Goal: Task Accomplishment & Management: Manage account settings

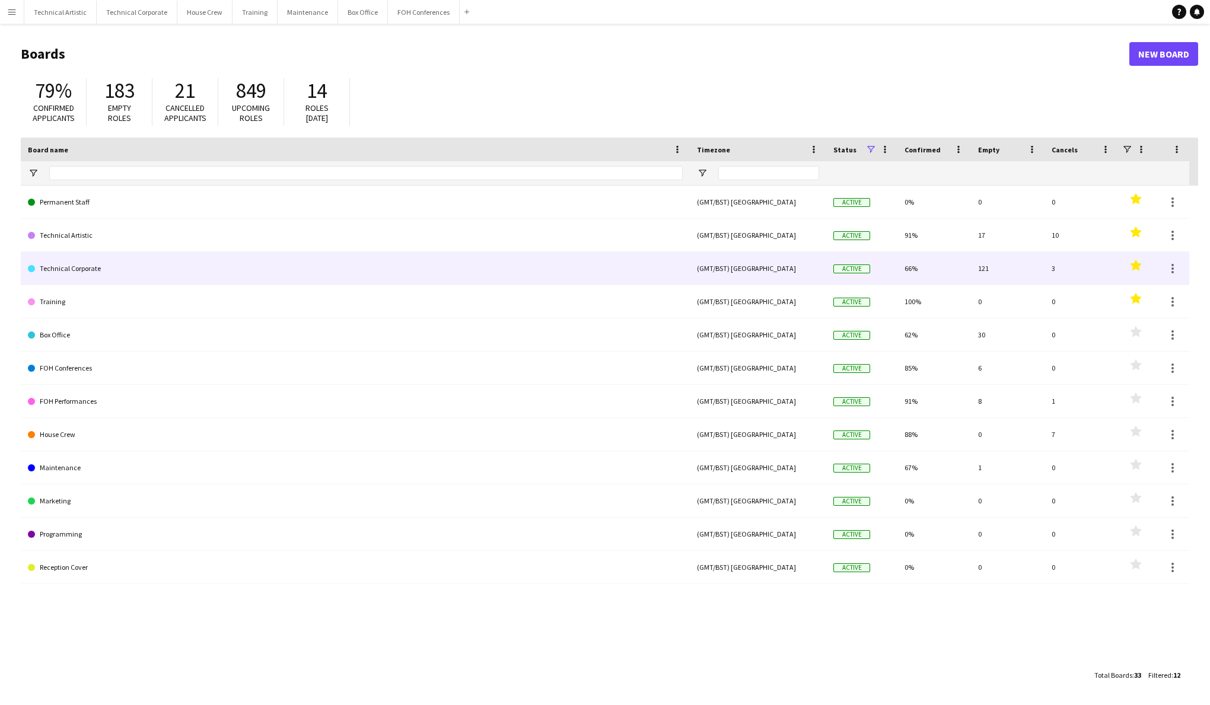
click at [66, 266] on link "Technical Corporate" at bounding box center [355, 268] width 655 height 33
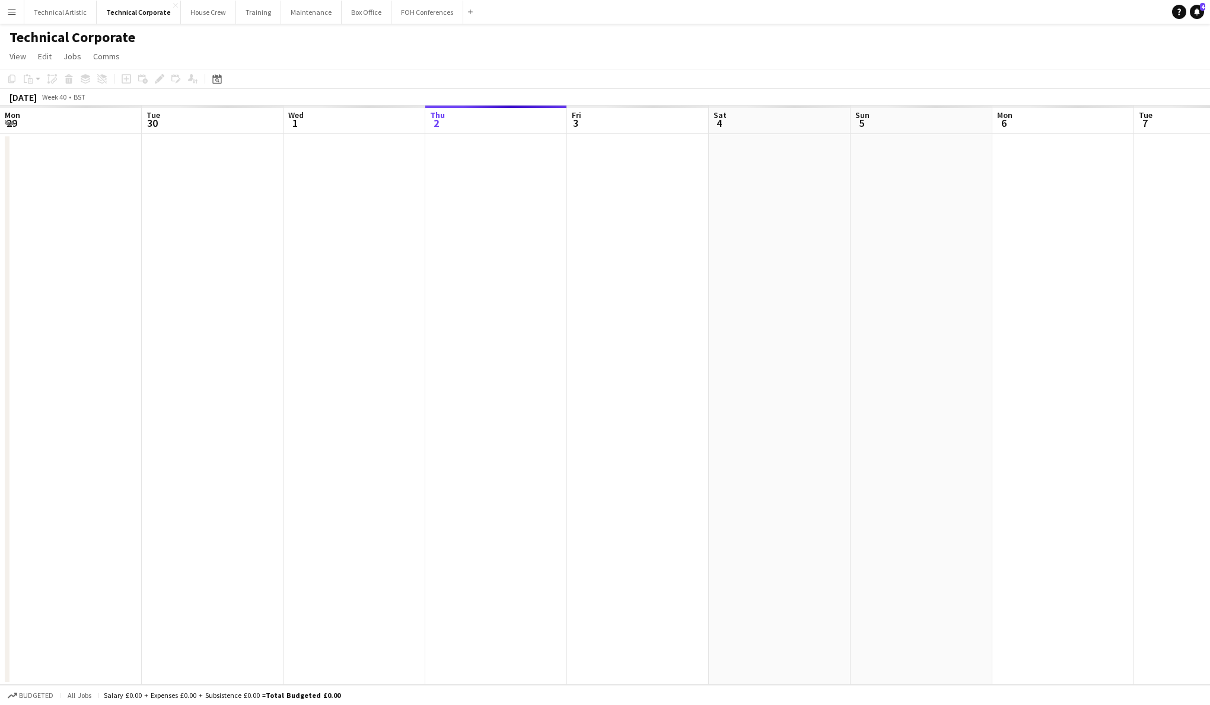
scroll to position [0, 283]
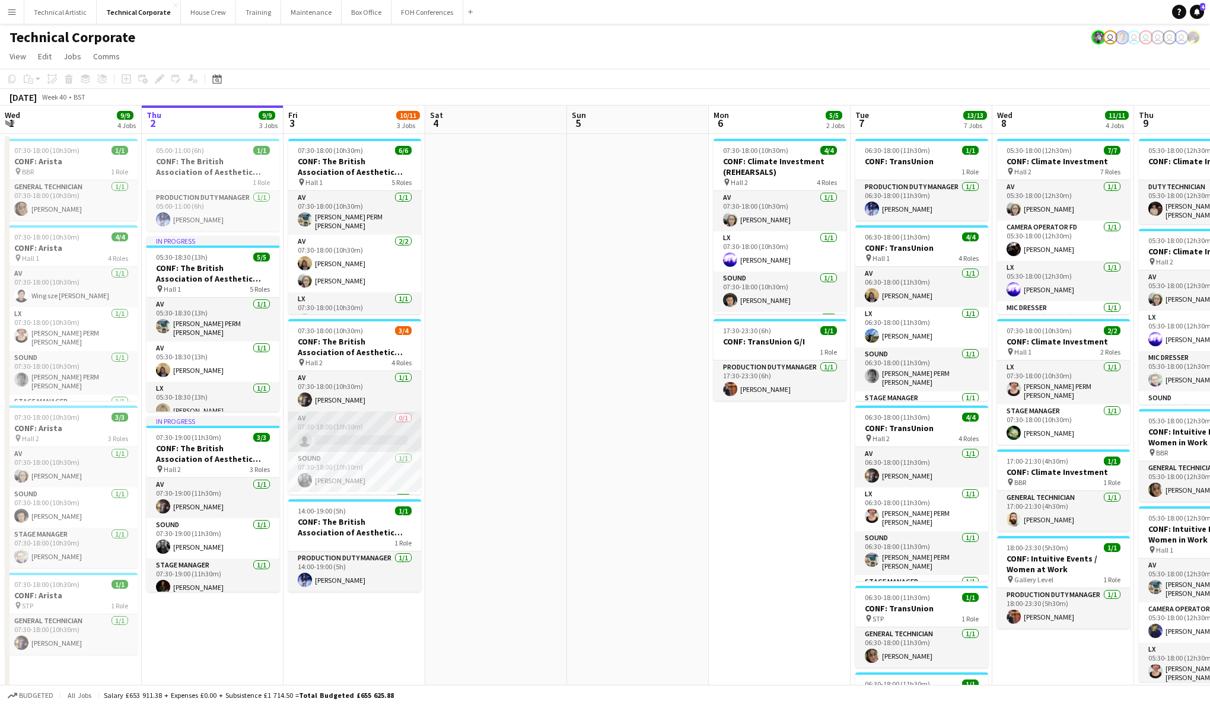
click at [397, 441] on app-card-role "AV 0/1 07:30-18:00 (10h30m) single-neutral-actions" at bounding box center [354, 432] width 133 height 40
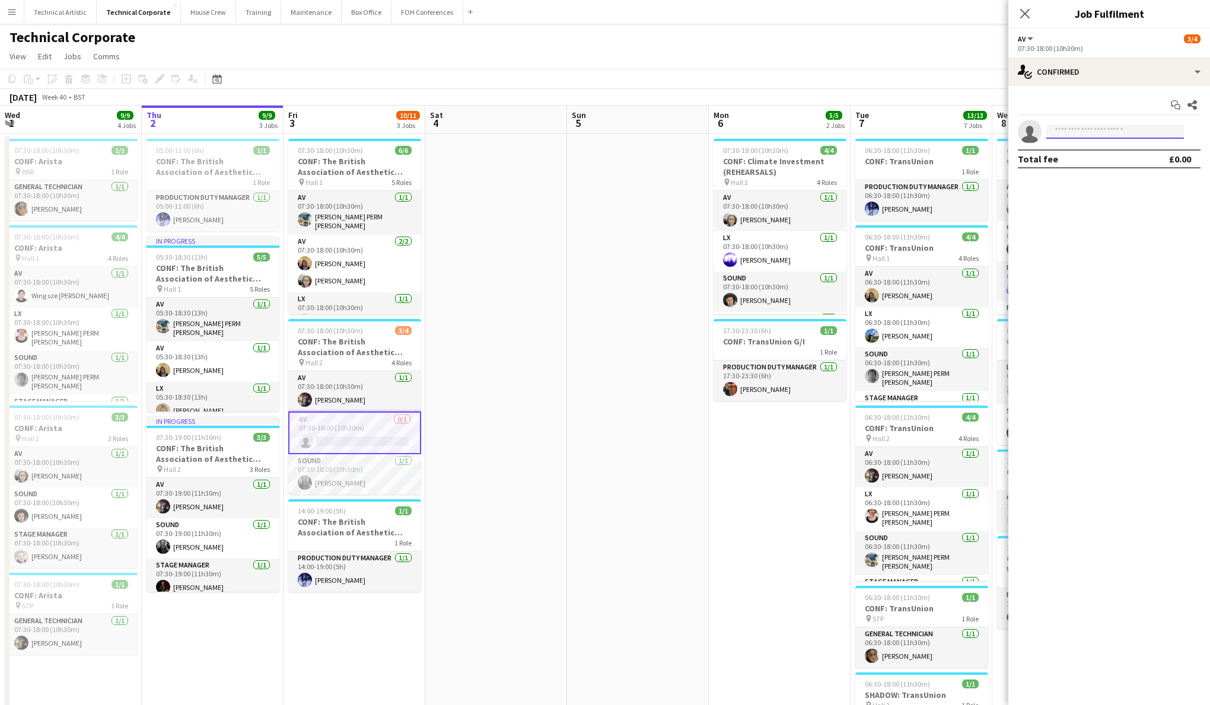
click at [1106, 132] on input at bounding box center [1115, 132] width 138 height 14
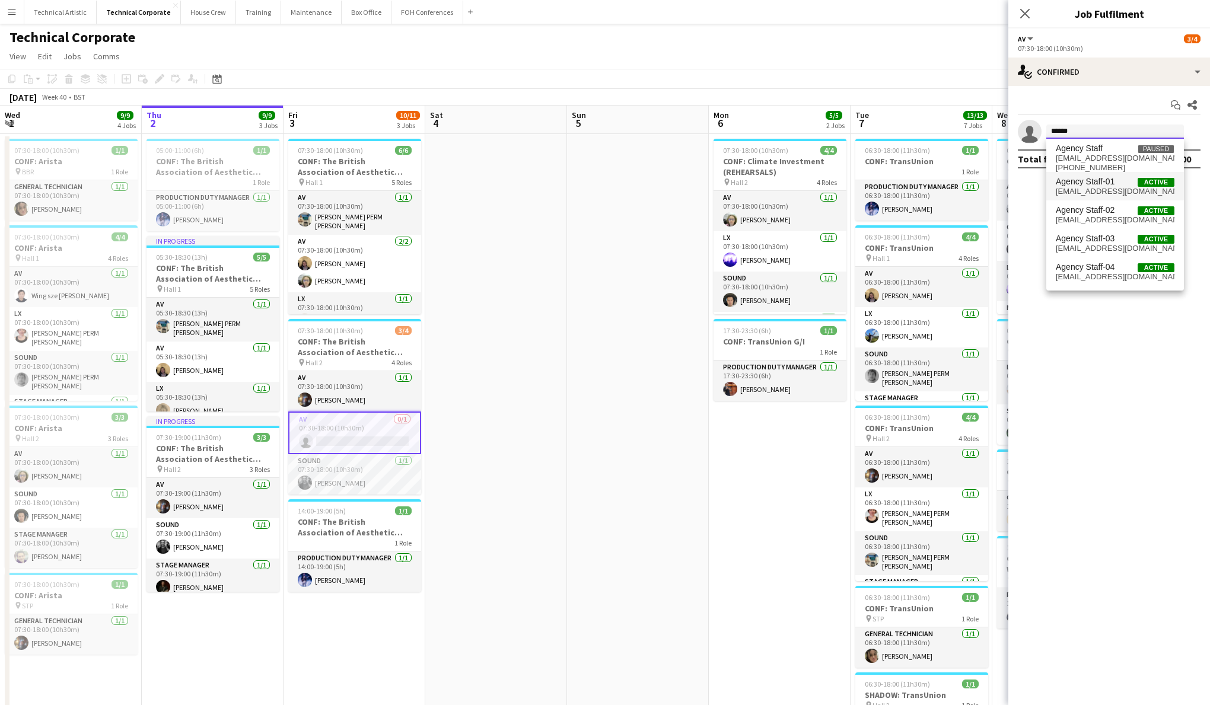
type input "******"
click at [1124, 185] on span "Agency Staff-01 Active" at bounding box center [1114, 182] width 119 height 10
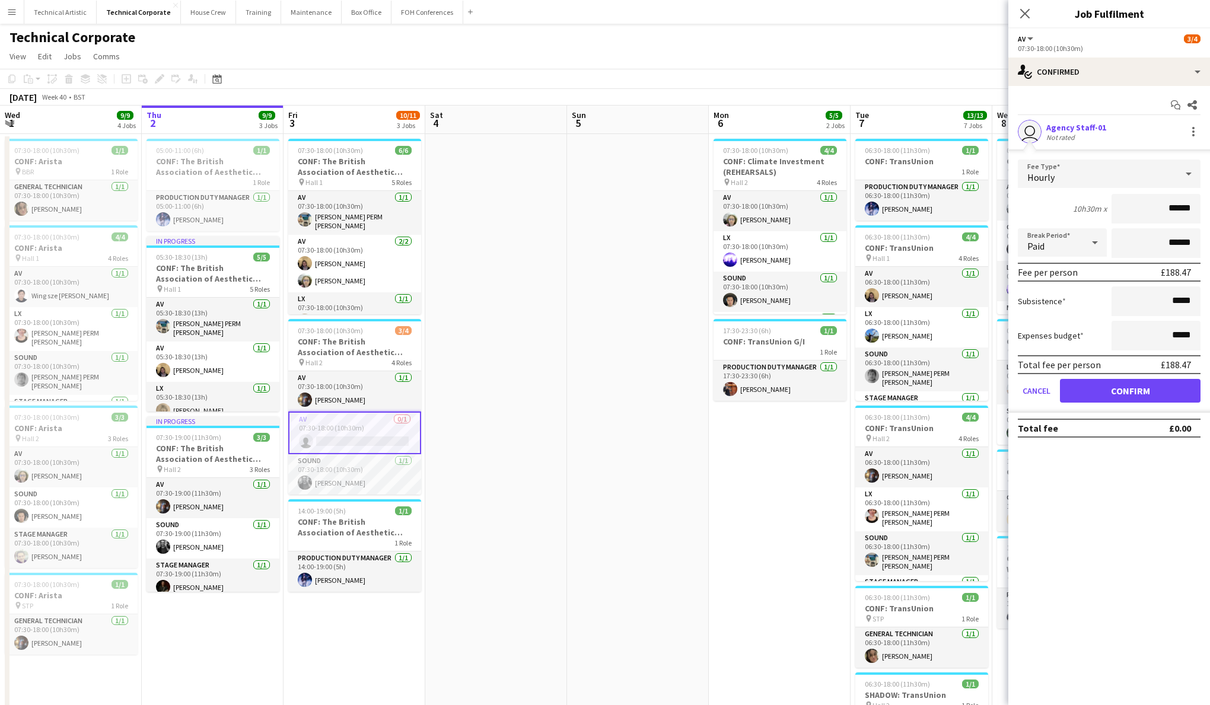
click at [1147, 390] on button "Confirm" at bounding box center [1130, 391] width 141 height 24
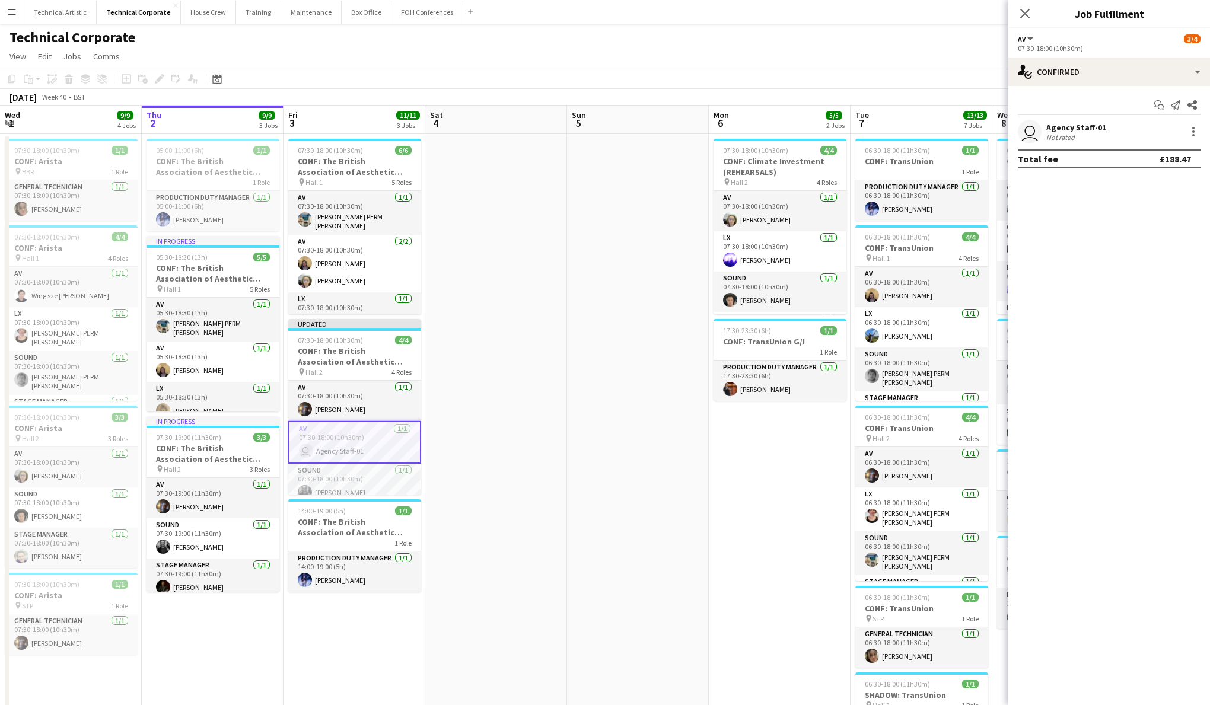
click at [364, 601] on app-date-cell "07:30-18:00 (10h30m) 6/6 CONF: The British Association of Aesthetic Plastic Sur…" at bounding box center [354, 550] width 142 height 833
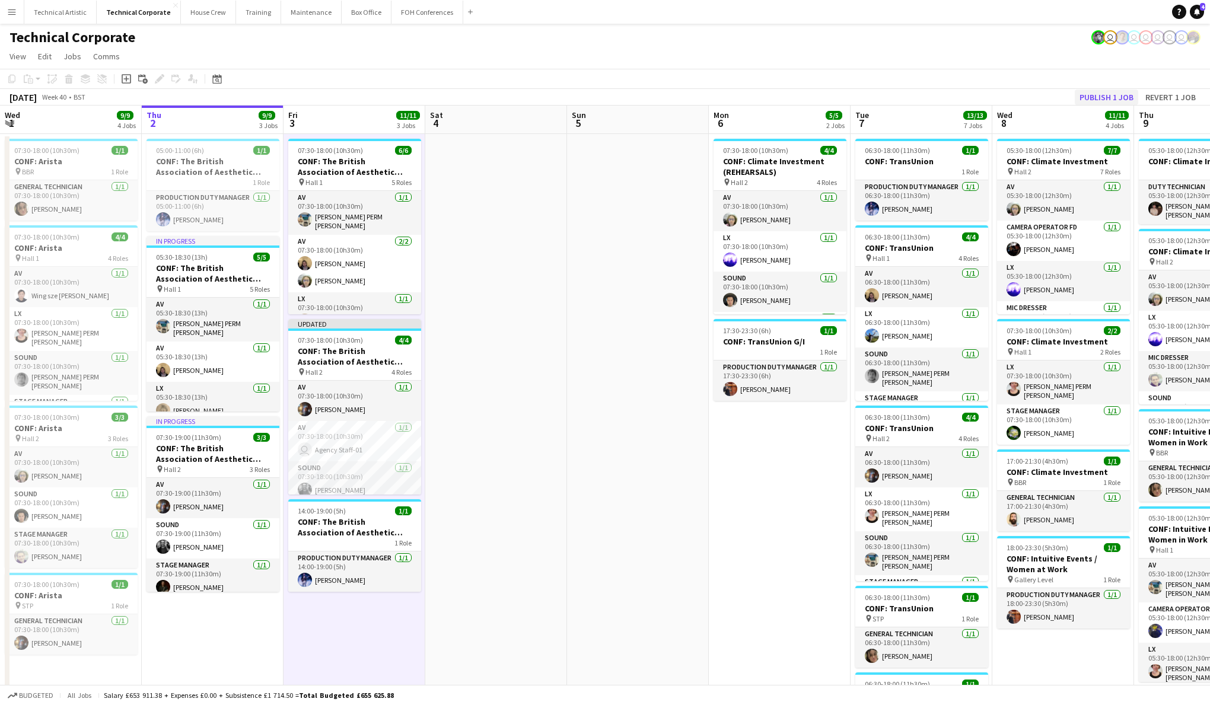
click at [1118, 94] on button "Publish 1 job" at bounding box center [1105, 97] width 63 height 15
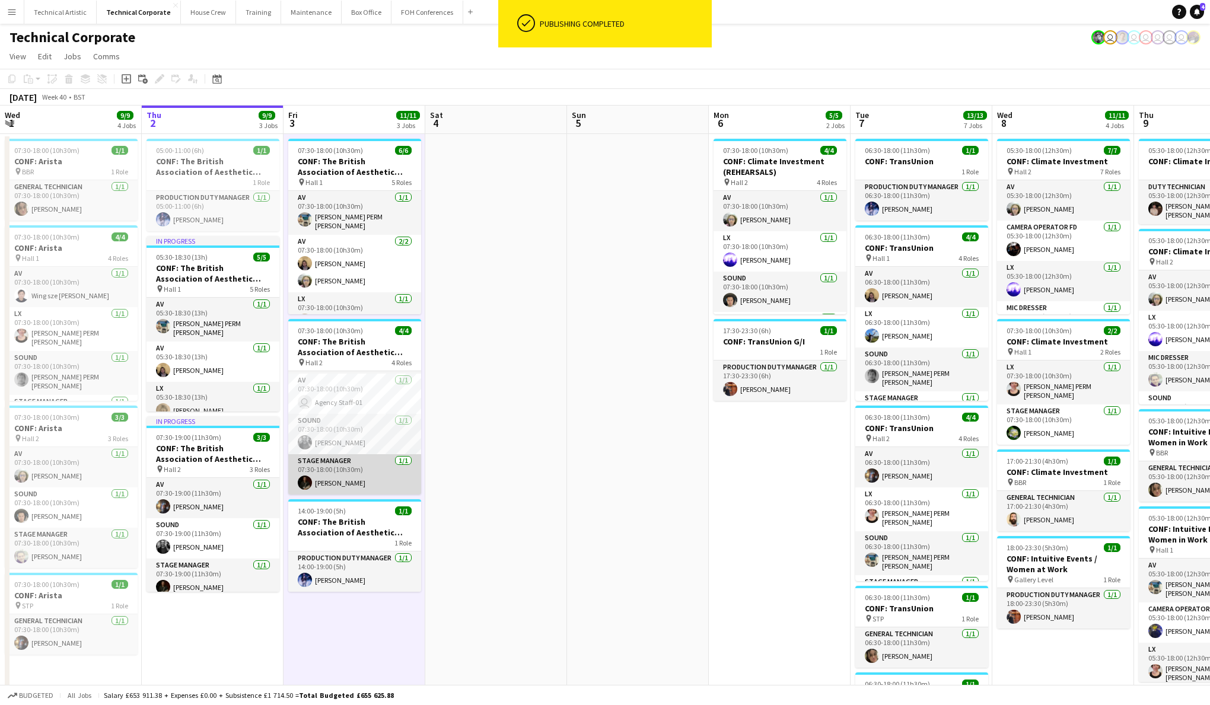
scroll to position [38, 0]
click at [350, 474] on app-card-role "Stage Manager [DATE] 07:30-18:00 (10h30m) [PERSON_NAME]" at bounding box center [354, 474] width 133 height 40
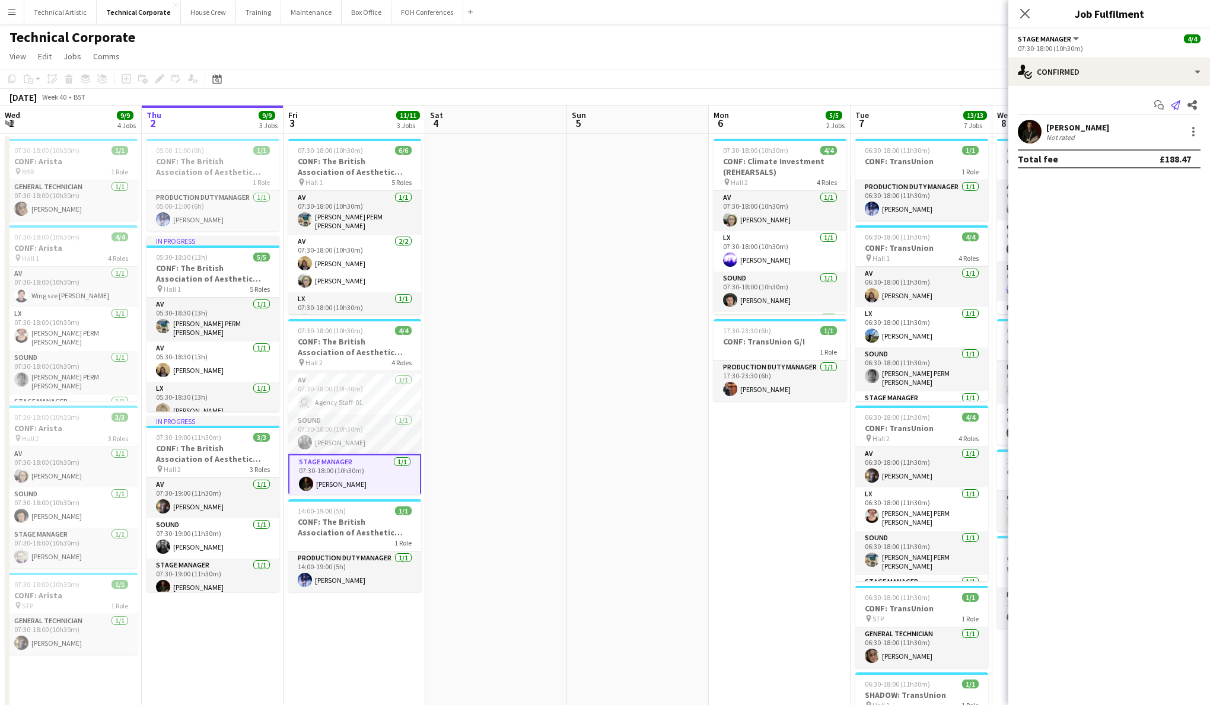
click at [1174, 107] on icon at bounding box center [1175, 104] width 9 height 9
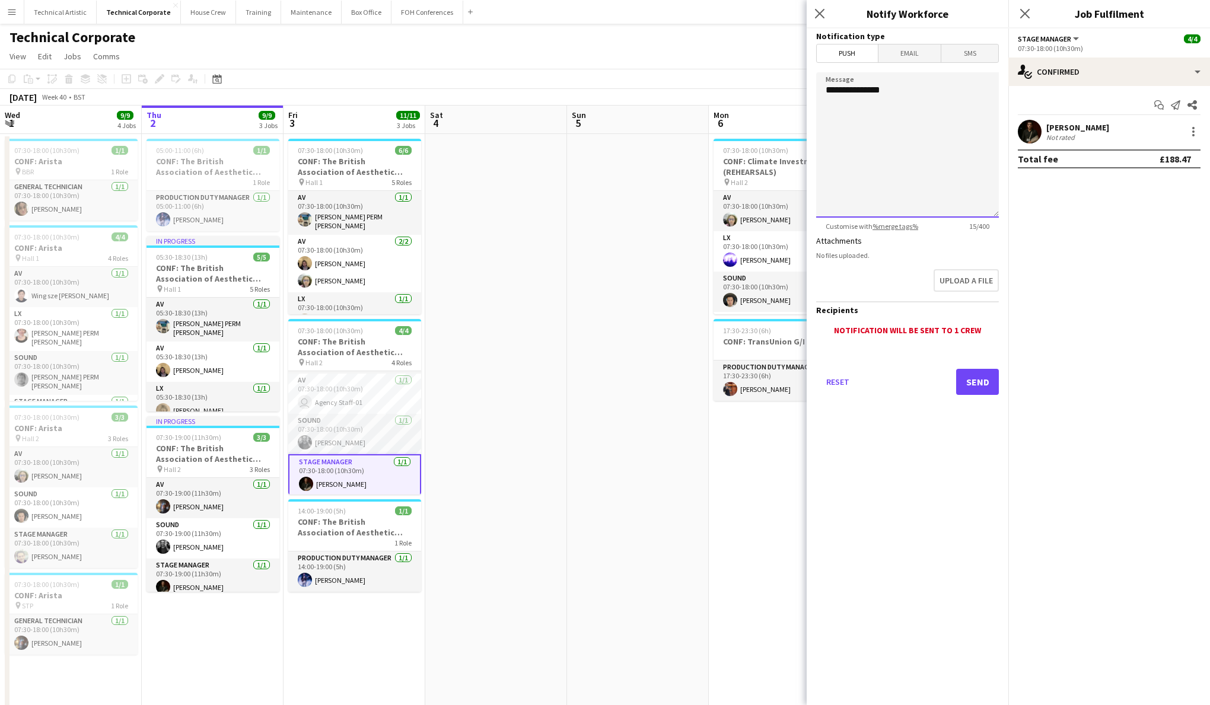
click at [902, 90] on textarea "**********" at bounding box center [907, 144] width 183 height 145
type textarea "**********"
click at [984, 385] on button "Send" at bounding box center [977, 382] width 43 height 26
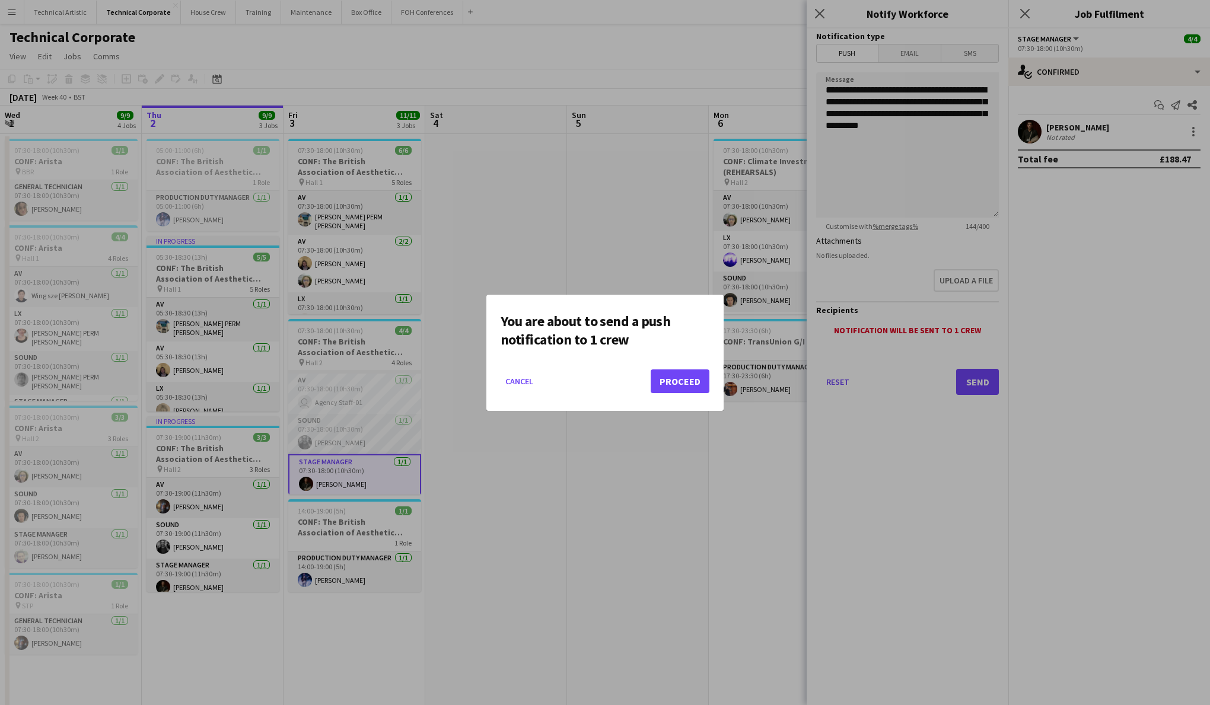
click at [689, 383] on button "Proceed" at bounding box center [679, 381] width 59 height 24
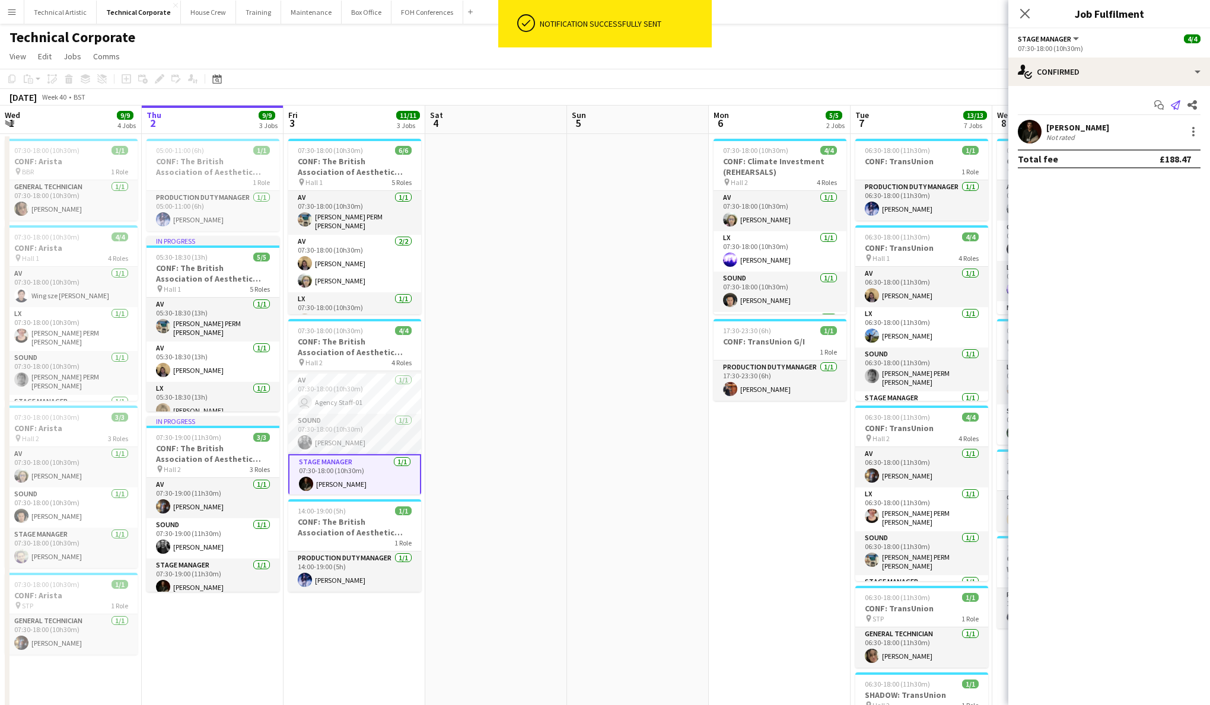
click at [1176, 104] on icon "Send notification" at bounding box center [1175, 104] width 9 height 9
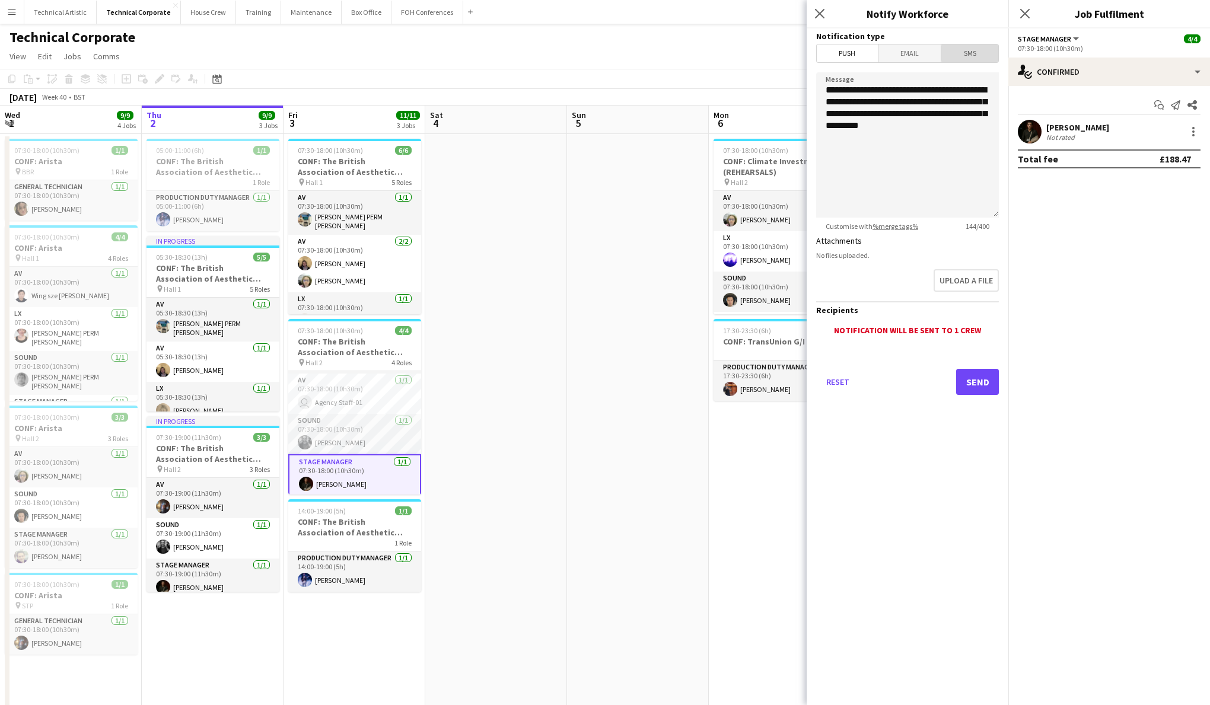
click at [985, 53] on span "SMS" at bounding box center [969, 53] width 57 height 18
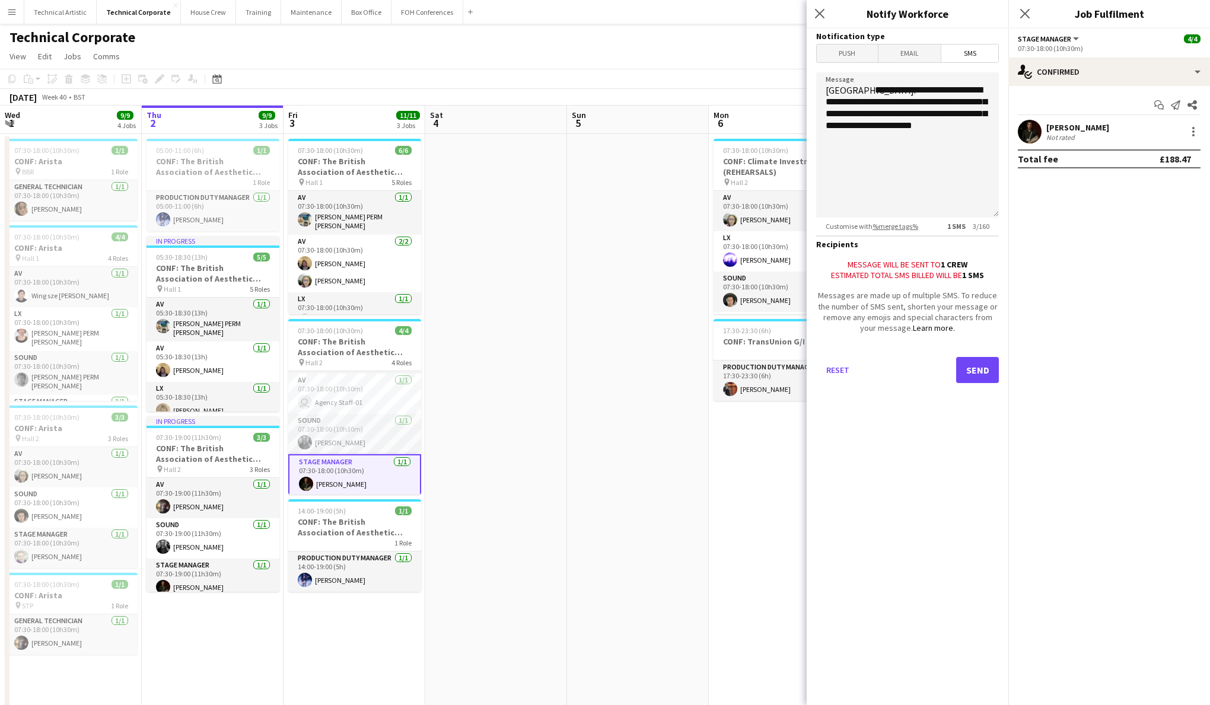
click at [981, 371] on button "Send" at bounding box center [977, 370] width 43 height 26
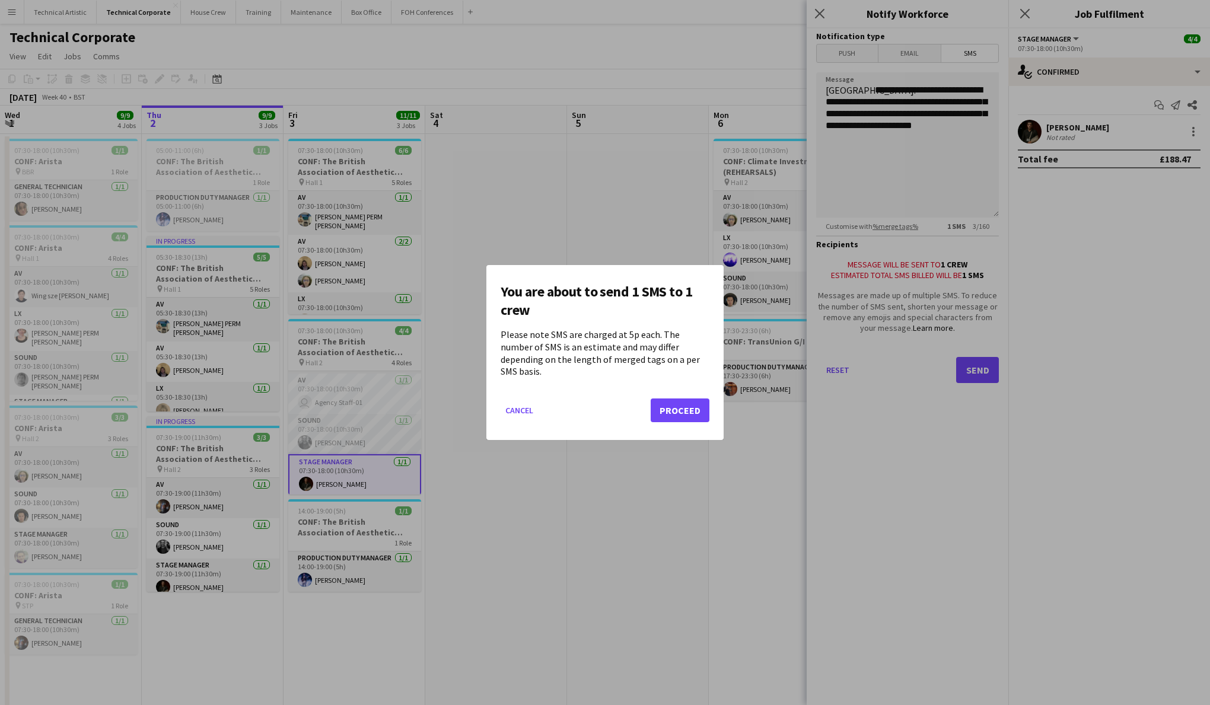
click at [672, 407] on button "Proceed" at bounding box center [679, 410] width 59 height 24
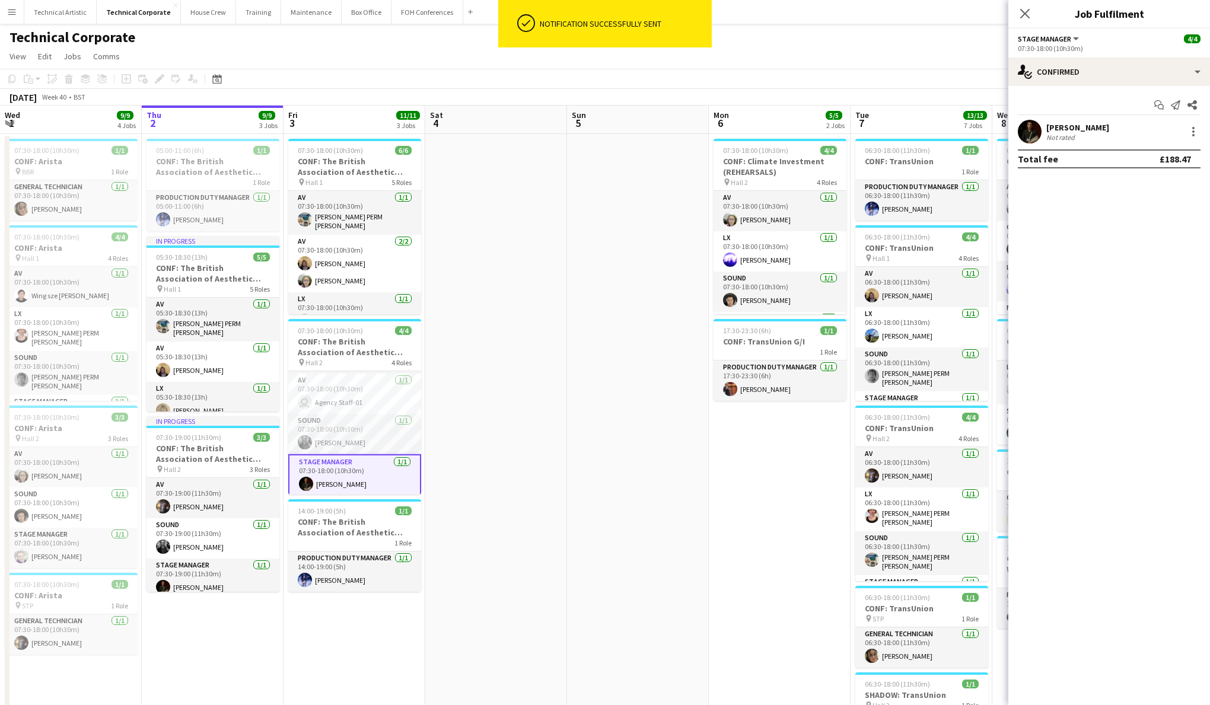
click at [1030, 127] on app-user-avatar at bounding box center [1030, 132] width 24 height 24
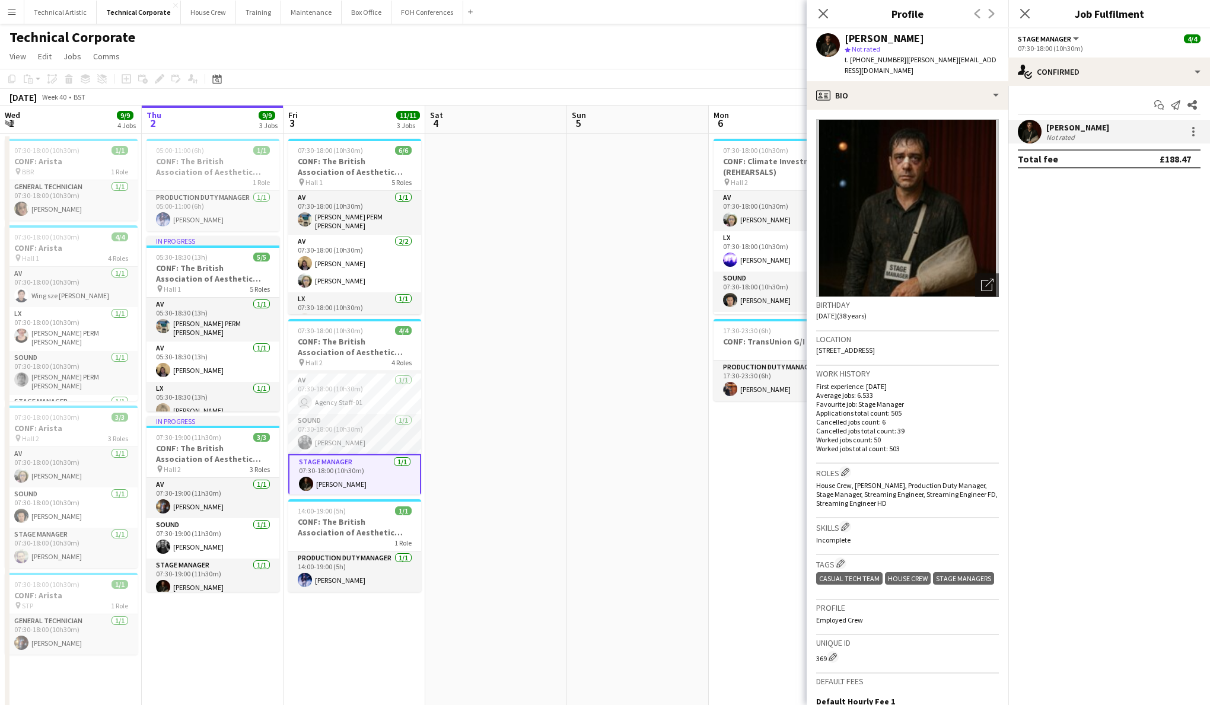
drag, startPoint x: 845, startPoint y: 37, endPoint x: 902, endPoint y: 60, distance: 61.4
click at [902, 60] on div "[PERSON_NAME] star Not rated t. [PHONE_NUMBER] | [PERSON_NAME][EMAIL_ADDRESS][D…" at bounding box center [921, 54] width 154 height 43
copy div "[PERSON_NAME] star Not rated t. [PHONE_NUMBER] |"
click at [528, 336] on app-date-cell at bounding box center [496, 550] width 142 height 833
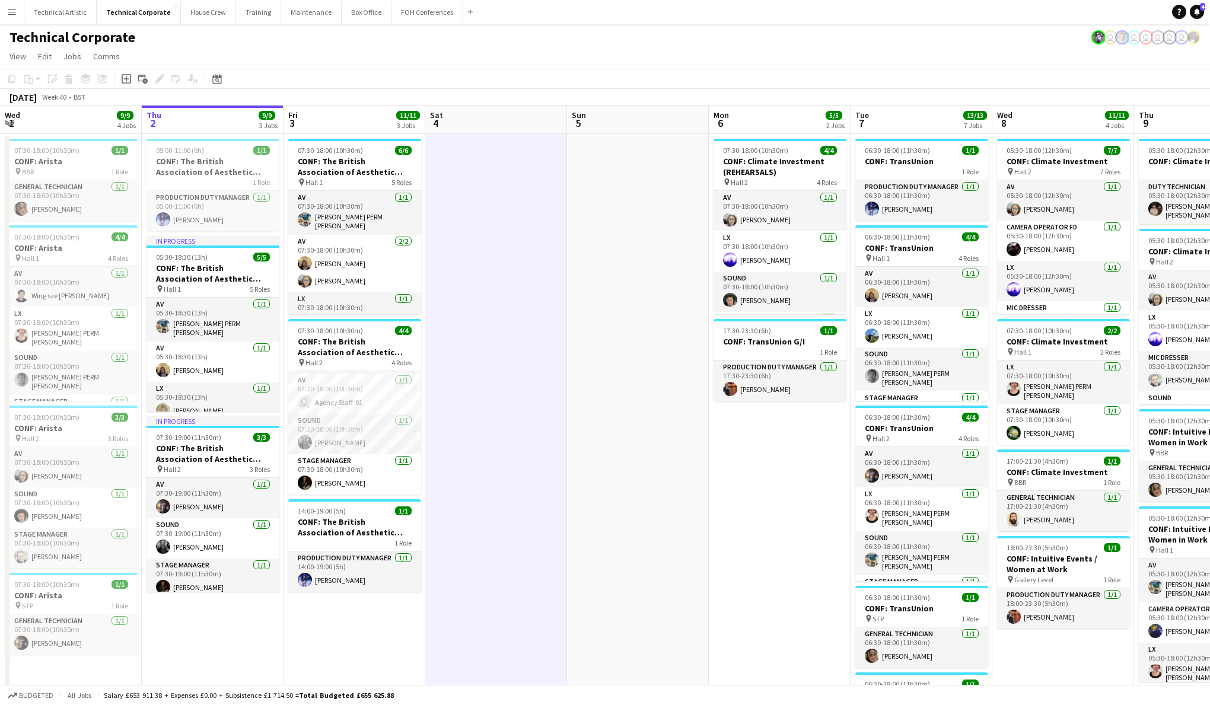
click at [522, 228] on app-date-cell at bounding box center [496, 550] width 142 height 833
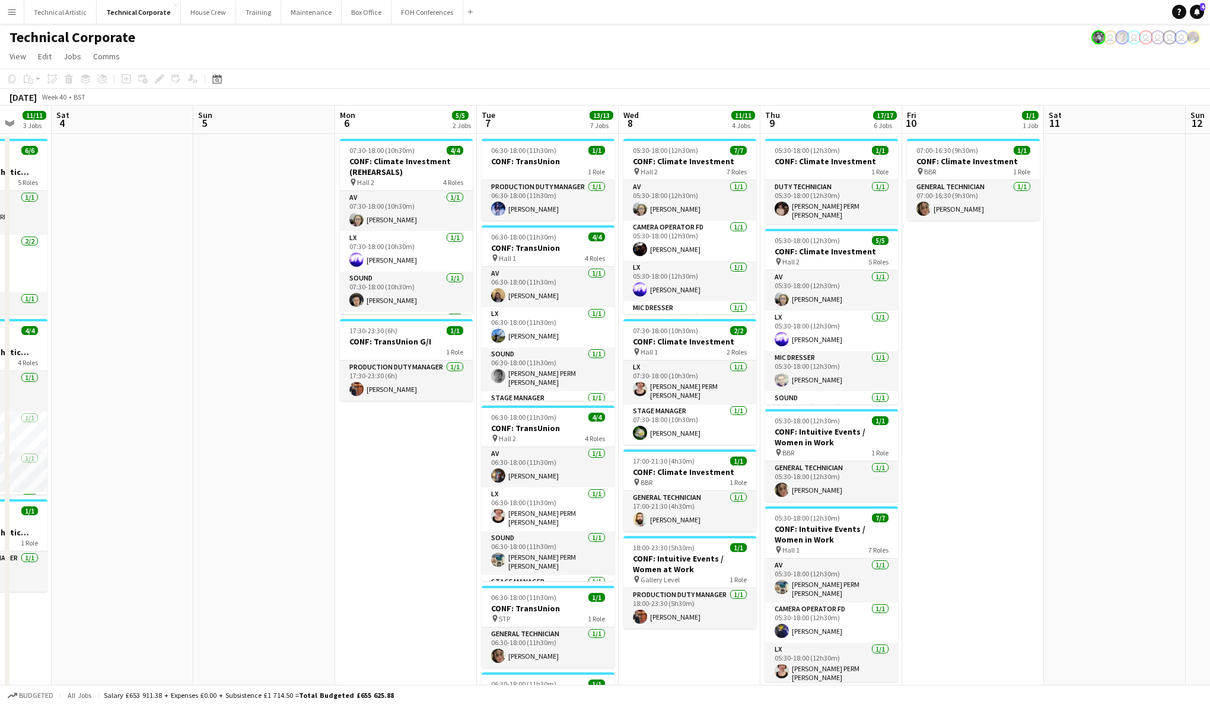
scroll to position [0, 519]
